Goal: Task Accomplishment & Management: Manage account settings

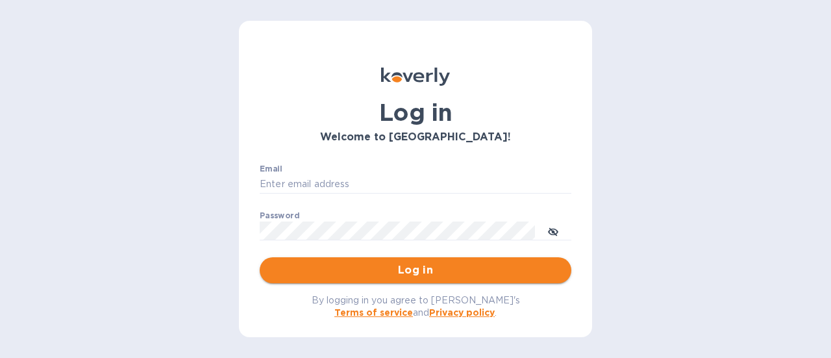
type input "[PERSON_NAME][EMAIL_ADDRESS][DOMAIN_NAME]"
click at [384, 271] on span "Log in" at bounding box center [415, 270] width 291 height 16
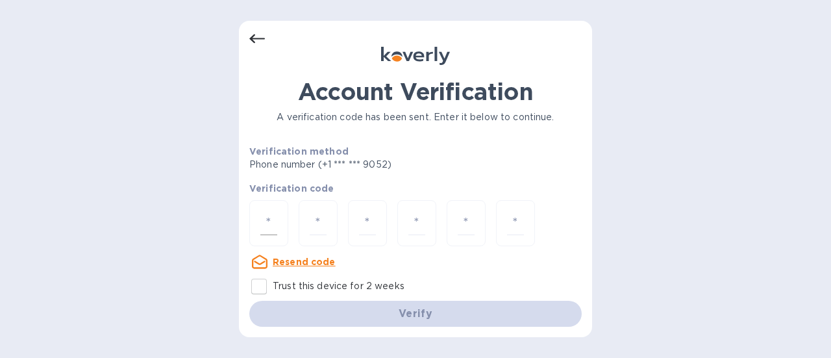
click at [286, 228] on div at bounding box center [268, 223] width 39 height 46
paste input "8"
type input "8"
type input "5"
type input "8"
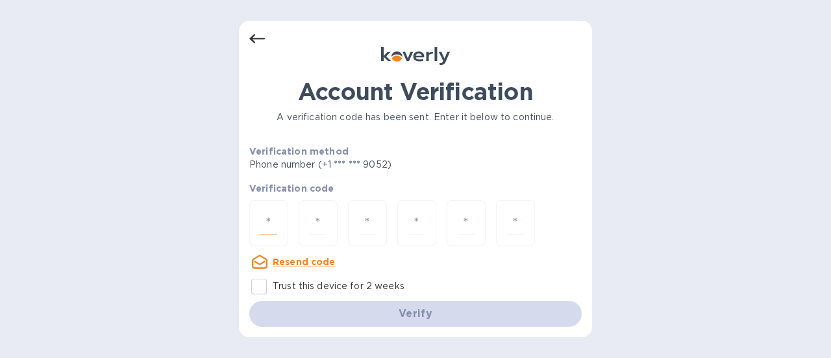
type input "4"
type input "7"
type input "2"
